Goal: Information Seeking & Learning: Check status

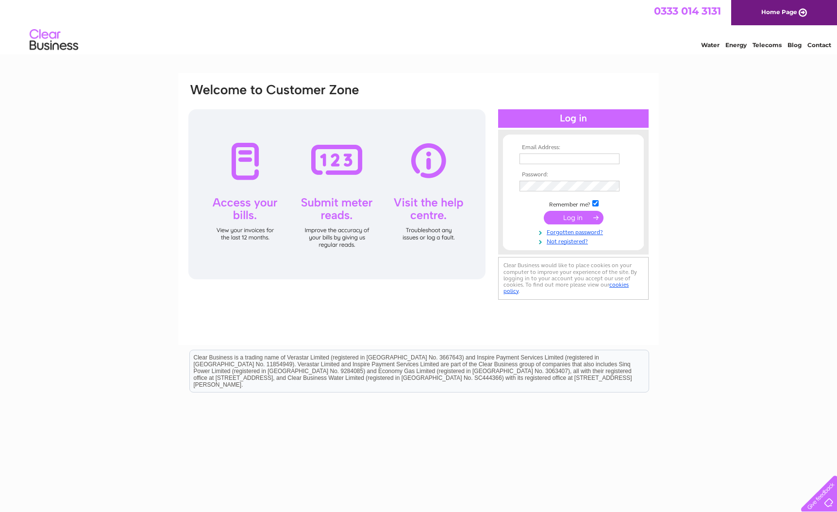
type input "samross01@hotmail.com"
click at [578, 217] on input "submit" at bounding box center [574, 218] width 60 height 14
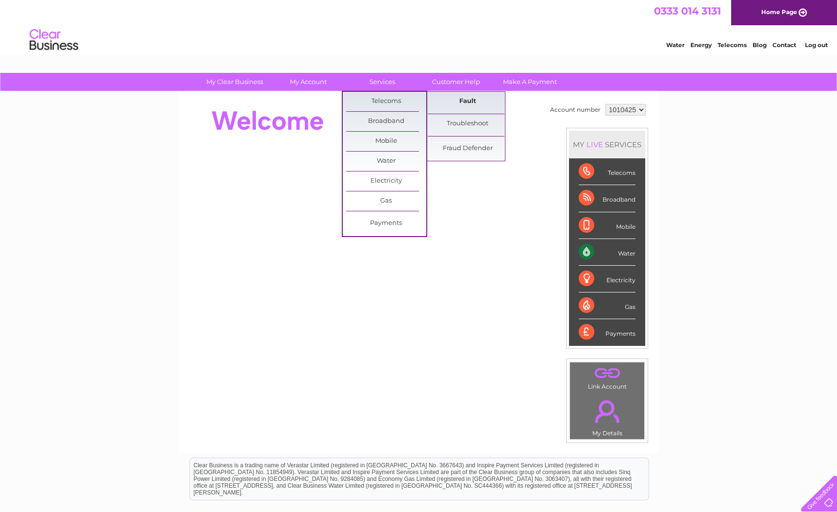
click at [475, 100] on link "Fault" at bounding box center [468, 101] width 80 height 19
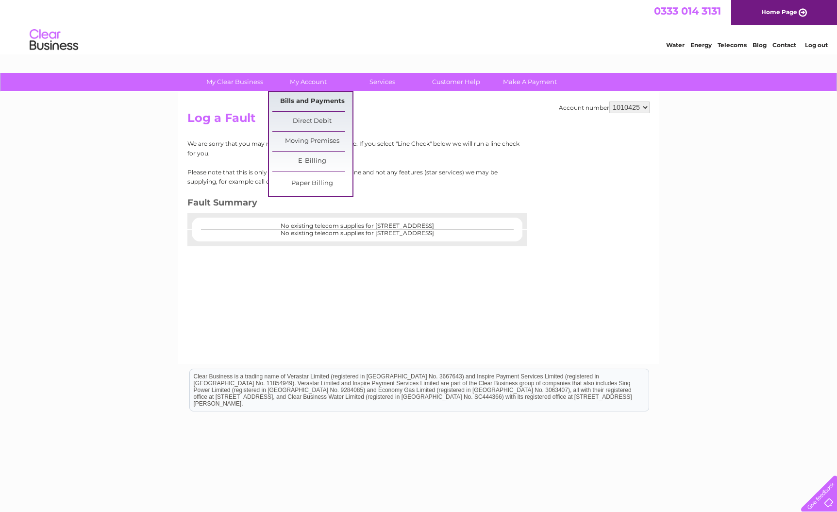
click at [318, 102] on link "Bills and Payments" at bounding box center [312, 101] width 80 height 19
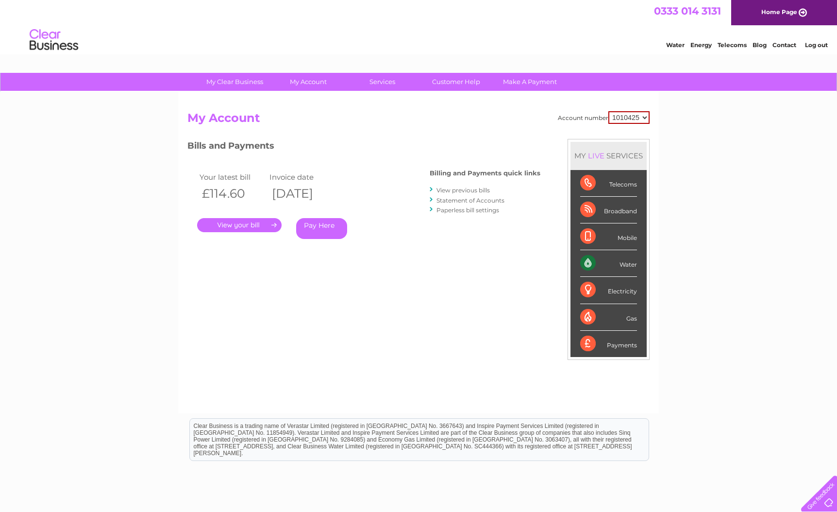
click at [254, 227] on link "." at bounding box center [239, 225] width 85 height 14
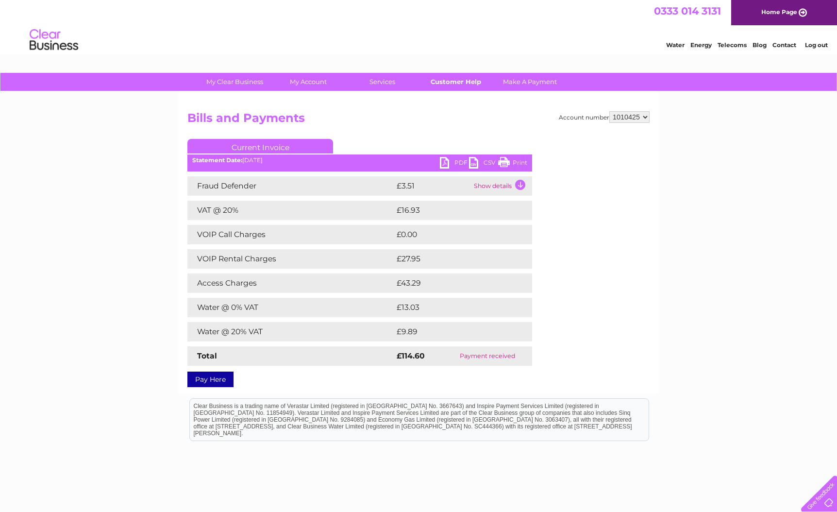
click at [458, 80] on link "Customer Help" at bounding box center [456, 82] width 80 height 18
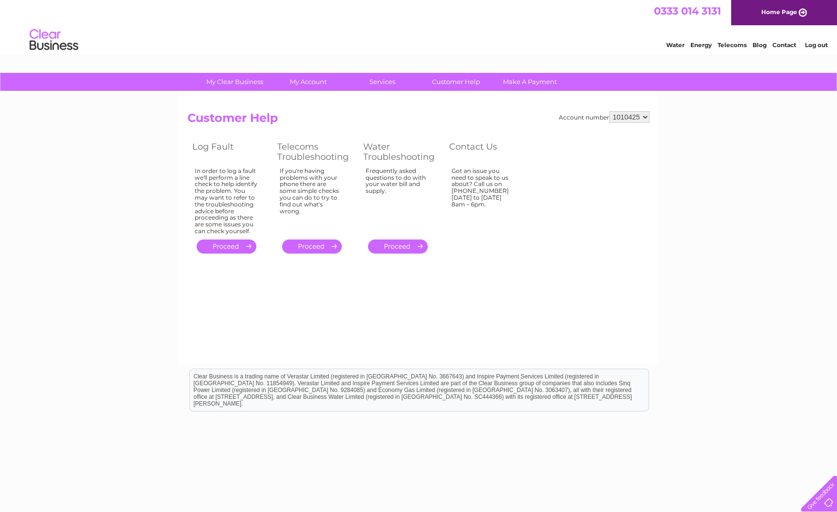
click at [236, 247] on link "." at bounding box center [227, 246] width 60 height 14
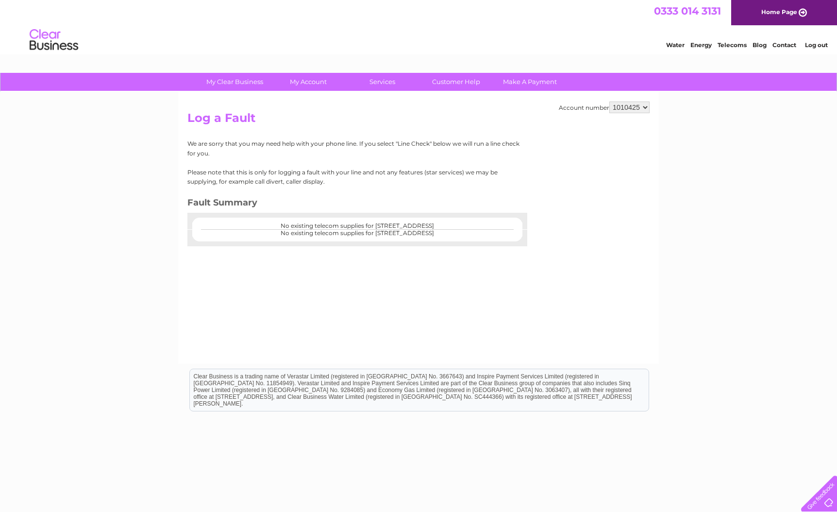
click at [790, 43] on link "Contact" at bounding box center [785, 44] width 24 height 7
